Goal: Information Seeking & Learning: Learn about a topic

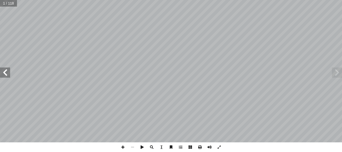
click at [5, 76] on span at bounding box center [5, 72] width 10 height 10
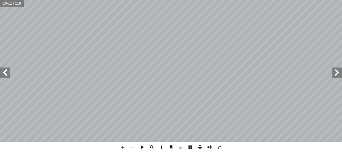
click at [5, 76] on span at bounding box center [5, 72] width 10 height 10
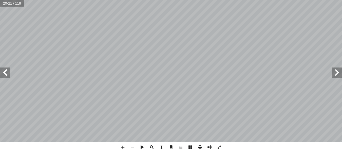
click at [5, 76] on span at bounding box center [5, 72] width 10 height 10
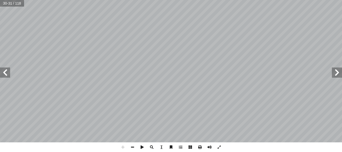
click at [6, 74] on span at bounding box center [5, 72] width 10 height 10
click at [131, 147] on span at bounding box center [133, 147] width 10 height 10
click at [334, 77] on span at bounding box center [337, 72] width 10 height 10
click at [6, 74] on span at bounding box center [5, 72] width 10 height 10
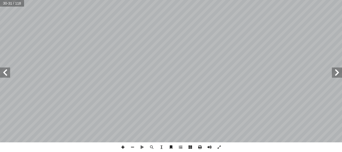
click at [121, 146] on span at bounding box center [123, 147] width 10 height 10
click at [6, 73] on span at bounding box center [5, 72] width 10 height 10
click at [132, 146] on span at bounding box center [133, 147] width 10 height 10
click at [336, 72] on span at bounding box center [337, 72] width 10 height 10
click at [5, 70] on span at bounding box center [5, 72] width 10 height 10
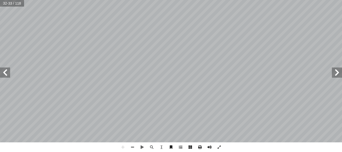
click at [335, 74] on span at bounding box center [337, 72] width 10 height 10
